Goal: Task Accomplishment & Management: Manage account settings

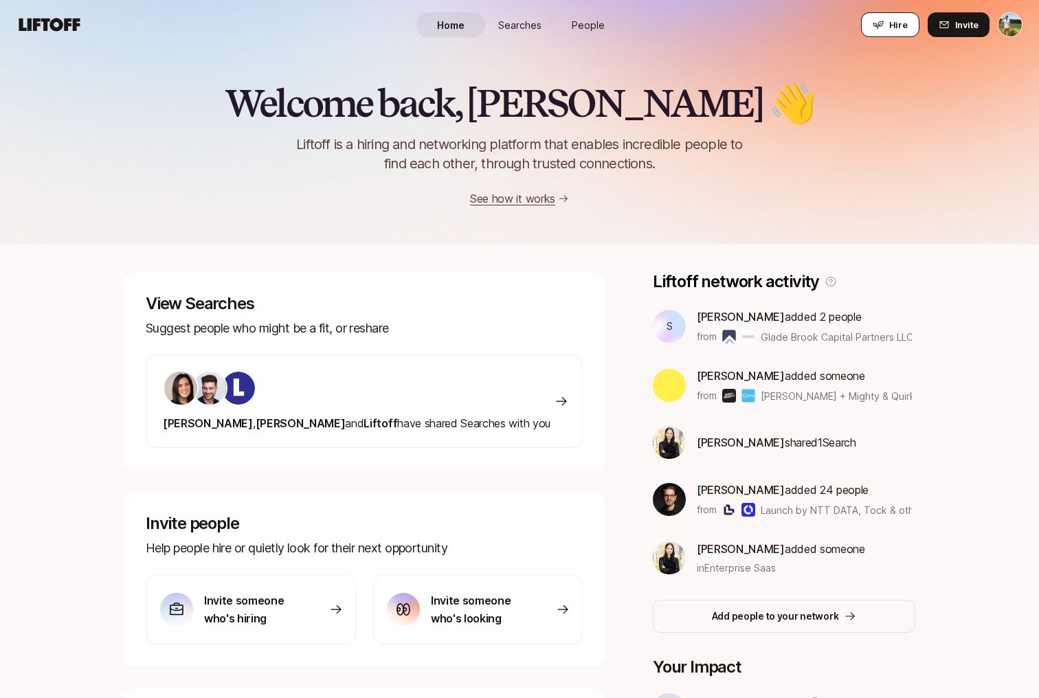
click at [882, 27] on icon at bounding box center [878, 24] width 11 height 11
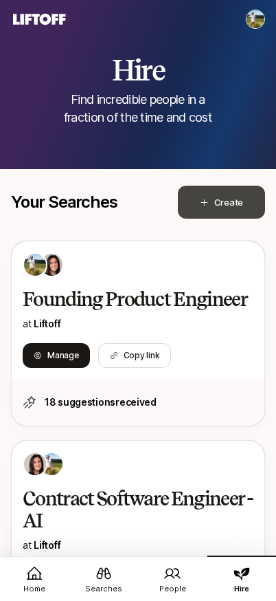
click at [234, 198] on span "Create Search" at bounding box center [228, 202] width 29 height 14
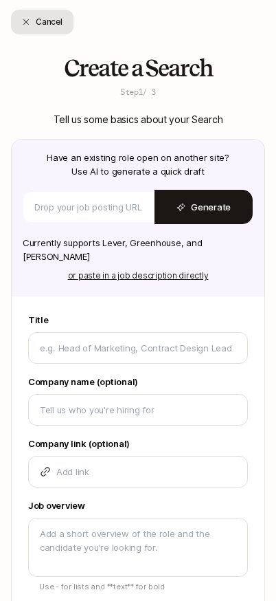
click at [54, 14] on button "Cancel" at bounding box center [42, 22] width 63 height 25
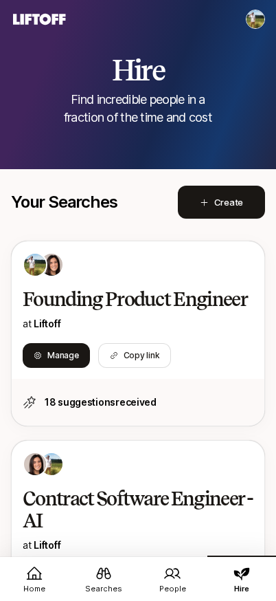
click at [256, 18] on html "Home Searches People Hire Home Searches People Hire Switch to connecting Hire t…" at bounding box center [138, 300] width 276 height 601
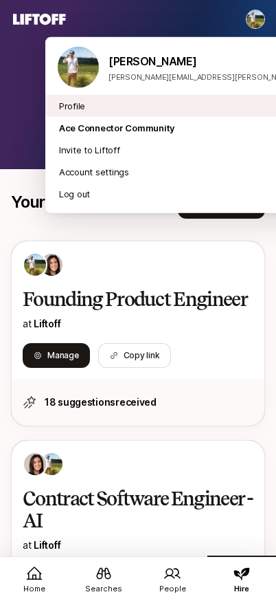
click at [164, 110] on div "Profile" at bounding box center [205, 106] width 321 height 22
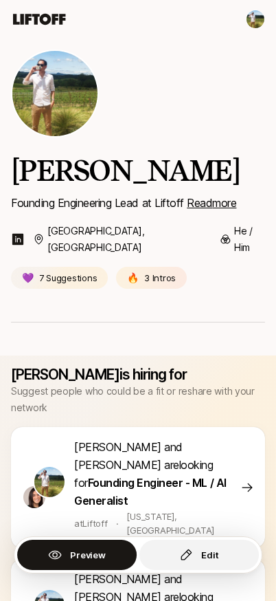
click at [203, 564] on button "Edit" at bounding box center [200, 554] width 120 height 30
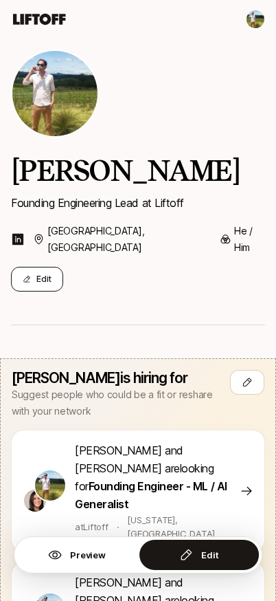
click at [37, 267] on button "Edit" at bounding box center [37, 279] width 52 height 25
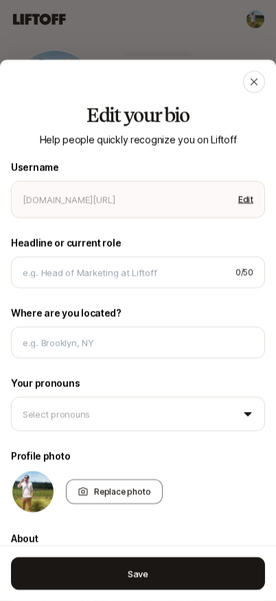
type textarea "x"
type input "[PERSON_NAME]"
type input "Founding Engineering Lead at Liftoff"
type input "[GEOGRAPHIC_DATA], [GEOGRAPHIC_DATA]"
type textarea "Strong full-stack product engineer and people manager with extensive experience…"
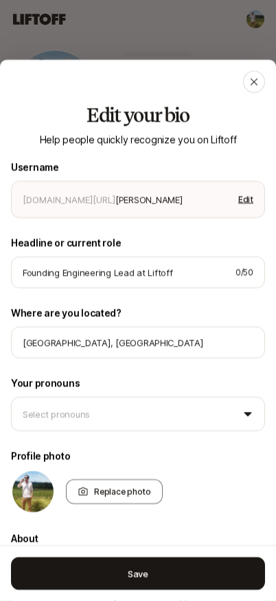
type textarea "x"
